Goal: Navigation & Orientation: Find specific page/section

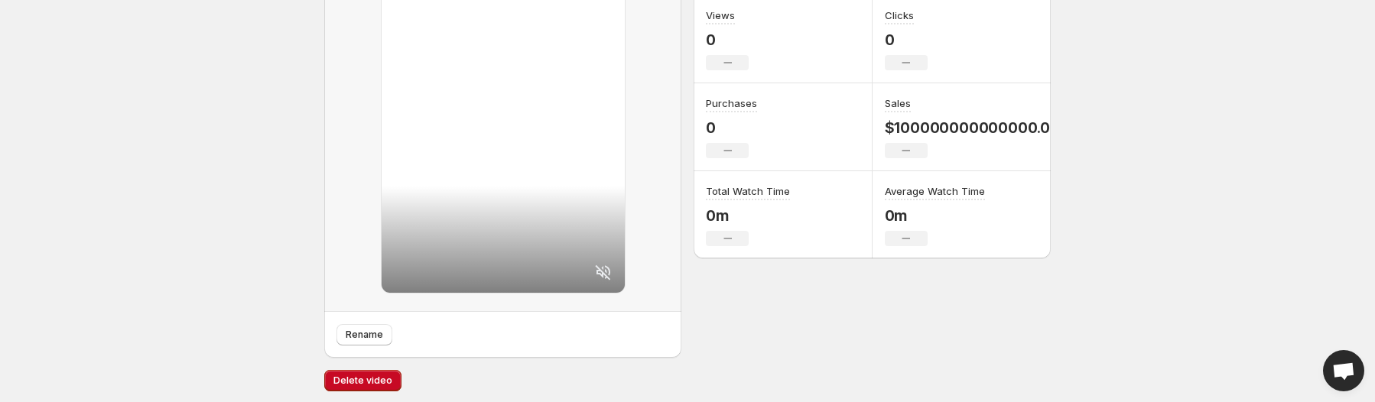
scroll to position [215, 0]
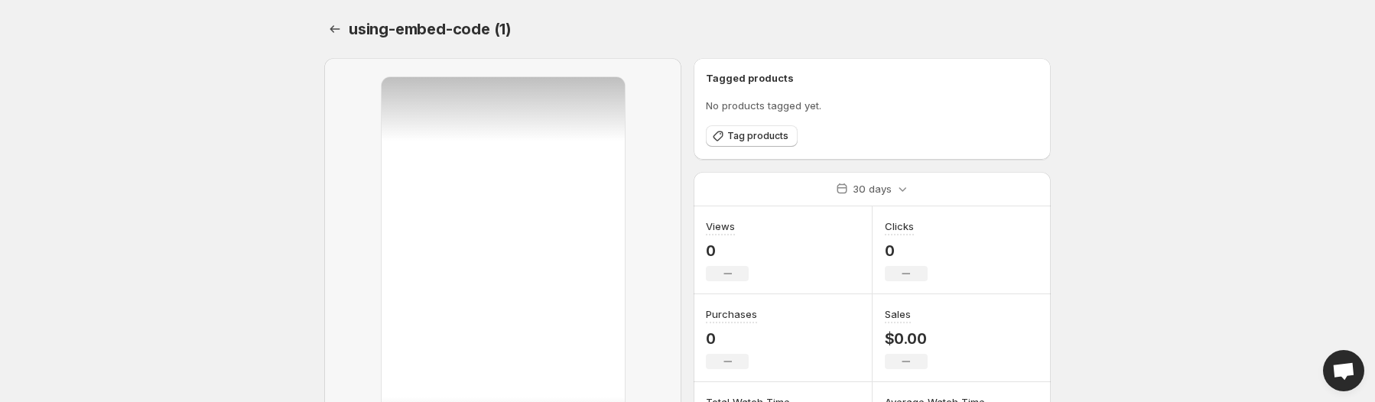
click at [243, 76] on body "Home Feeds Videos Subscription Settings using-embed-code (1). This page is read…" at bounding box center [687, 201] width 1375 height 402
click at [241, 145] on body "Home Feeds Videos Subscription Settings using-embed-code (1). This page is read…" at bounding box center [687, 201] width 1375 height 402
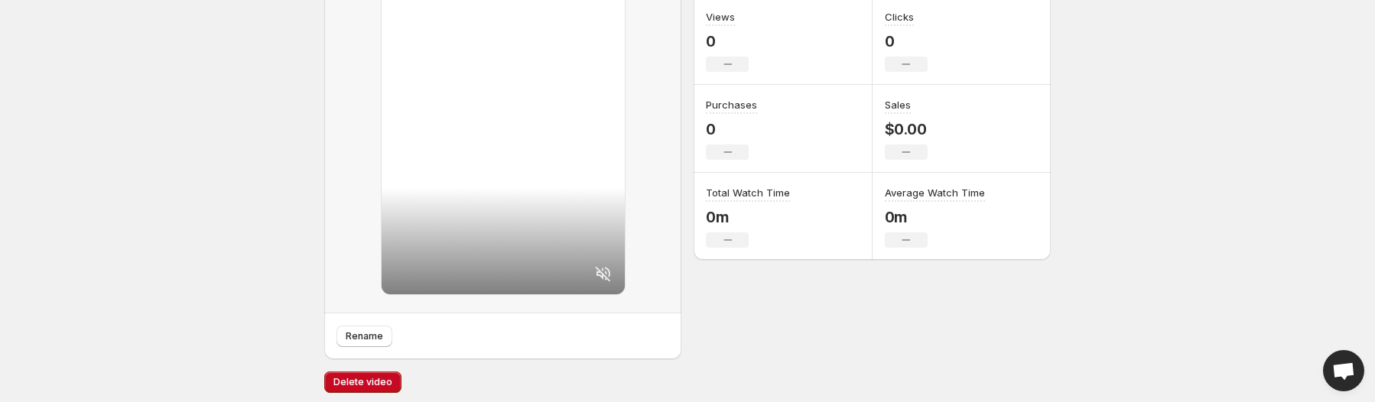
scroll to position [215, 0]
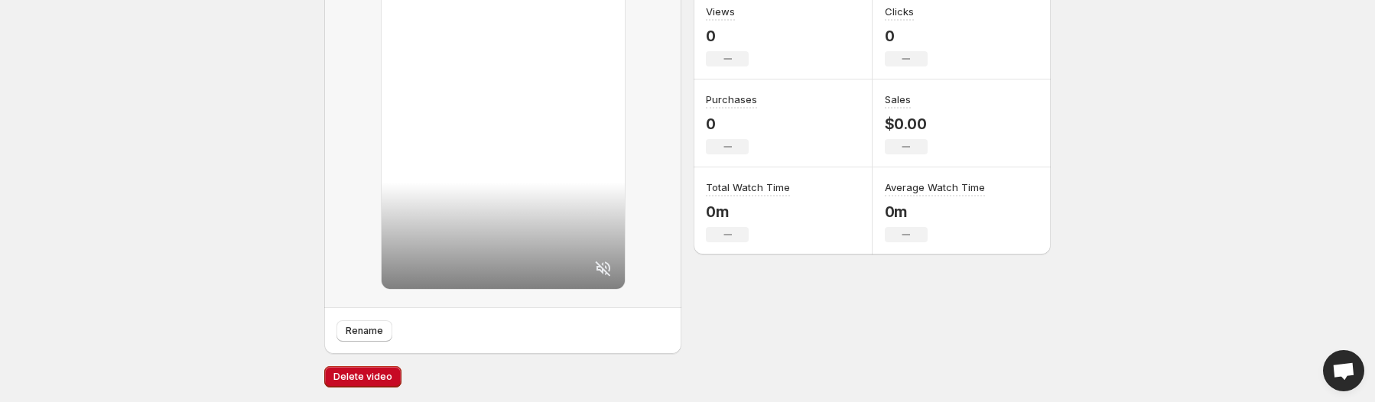
click at [747, 189] on h3 "Total Watch Time" at bounding box center [748, 187] width 84 height 15
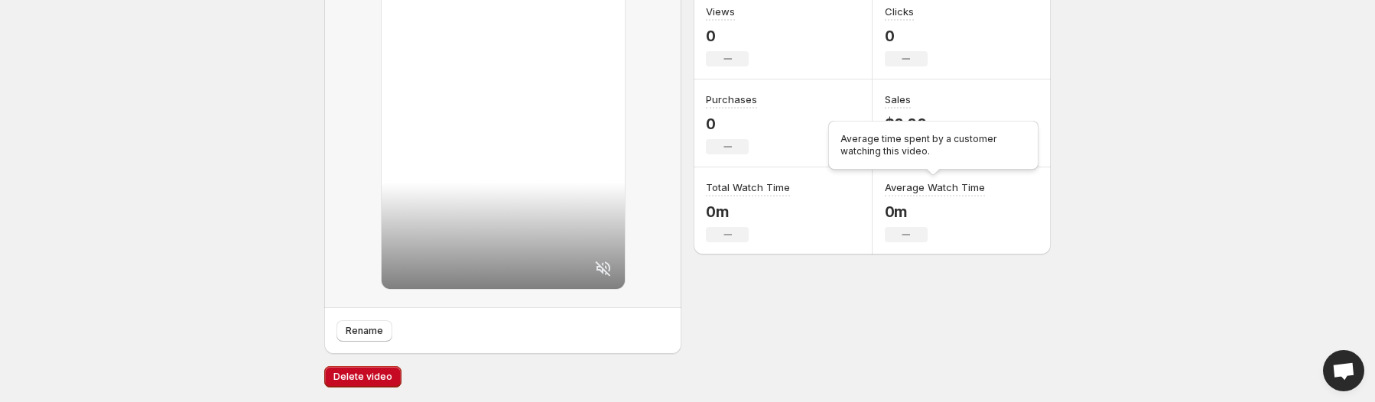
click at [908, 186] on h3 "Average Watch Time" at bounding box center [935, 187] width 100 height 15
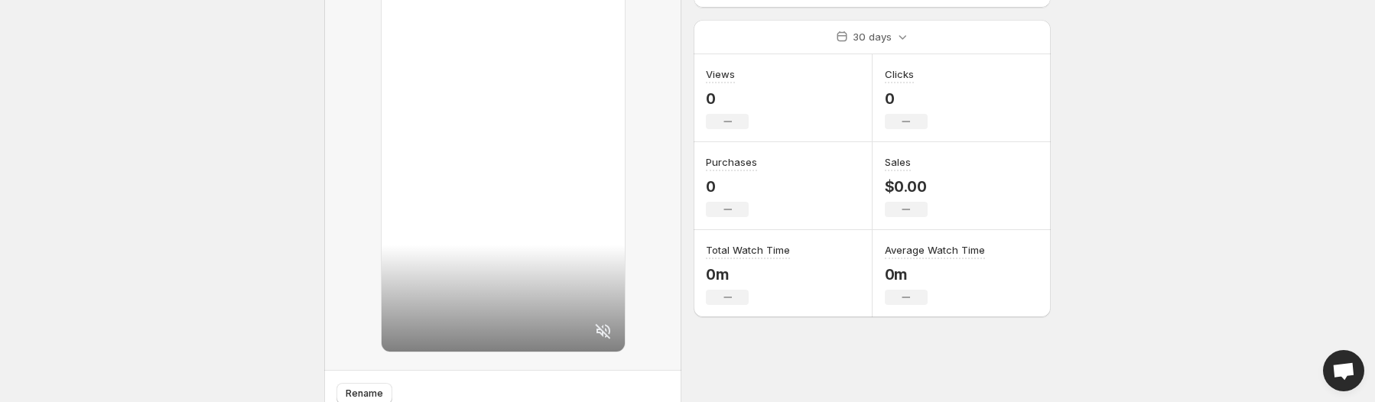
scroll to position [153, 0]
click at [223, 174] on body "Home Feeds Videos Subscription Settings using-embed-code (1). This page is read…" at bounding box center [687, 48] width 1375 height 402
click at [115, 249] on html "Home Feeds Videos Subscription Settings using-embed-code (1). This page is read…" at bounding box center [687, 48] width 1375 height 402
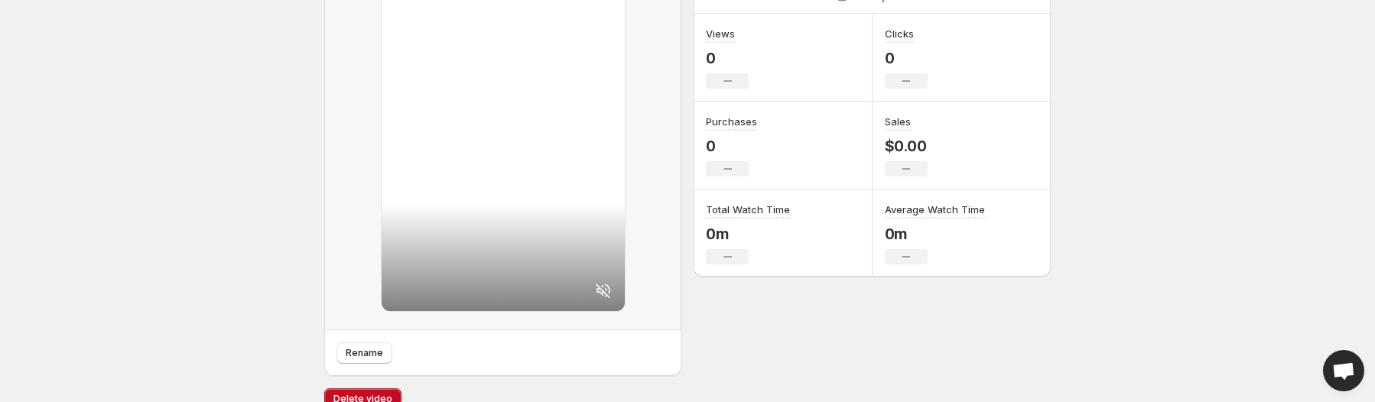
scroll to position [215, 0]
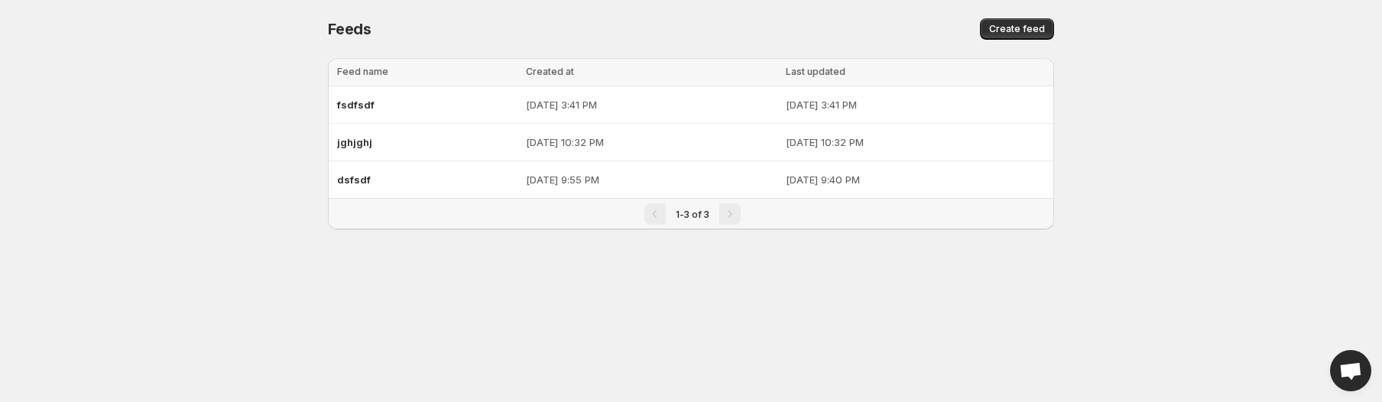
click at [335, 311] on body "Home Feeds Videos Subscription Settings Feeds. This page is ready Feeds Create …" at bounding box center [691, 201] width 1382 height 402
click at [731, 219] on div "Pagination" at bounding box center [730, 213] width 21 height 21
click at [577, 258] on div at bounding box center [691, 254] width 726 height 24
click at [177, 281] on body "Home Feeds Videos Subscription Settings Feeds. This page is ready Feeds Create …" at bounding box center [691, 201] width 1382 height 402
